Goal: Use online tool/utility: Utilize a website feature to perform a specific function

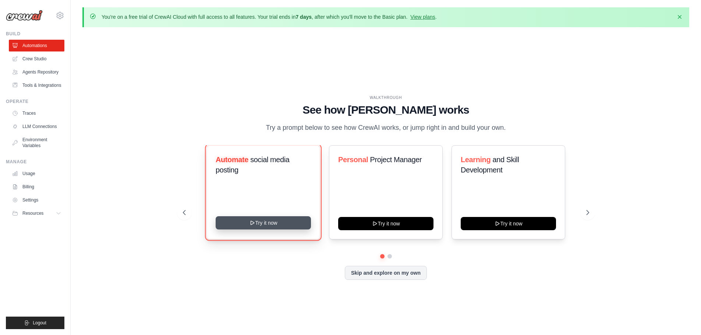
click at [263, 222] on button "Try it now" at bounding box center [263, 222] width 95 height 13
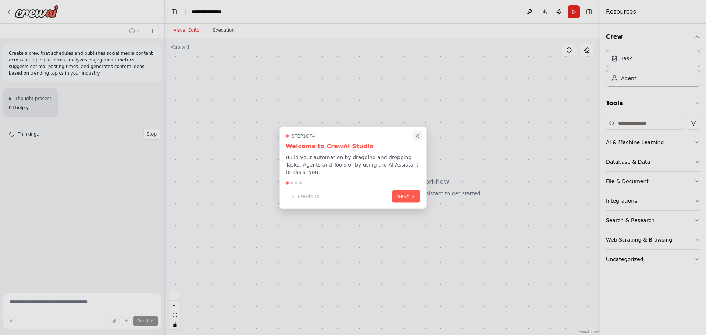
click at [417, 138] on icon "Close walkthrough" at bounding box center [417, 135] width 7 height 7
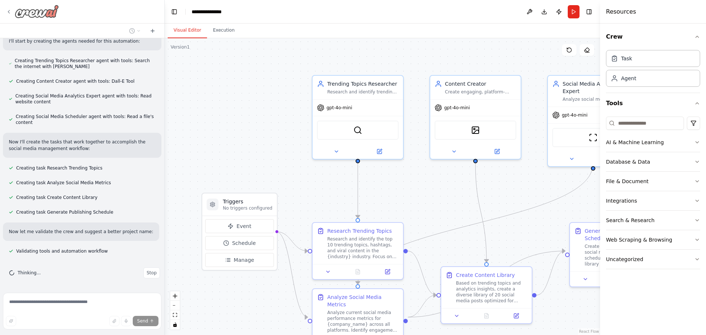
scroll to position [298, 0]
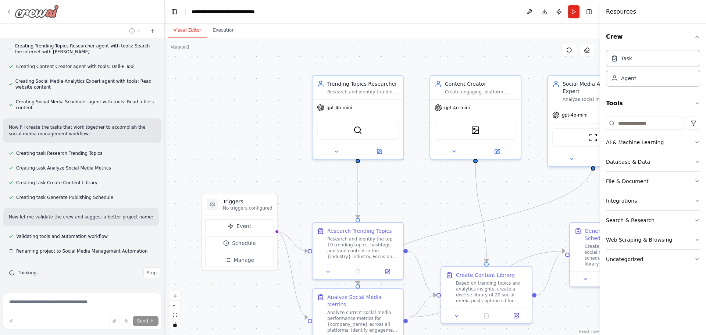
click at [40, 10] on img at bounding box center [37, 11] width 44 height 13
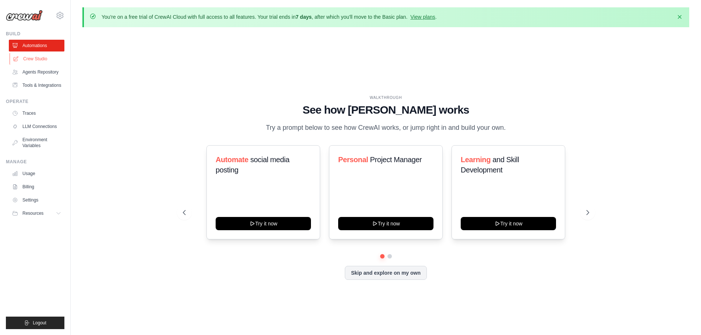
click at [33, 60] on link "Crew Studio" at bounding box center [38, 59] width 56 height 12
